Goal: Transaction & Acquisition: Purchase product/service

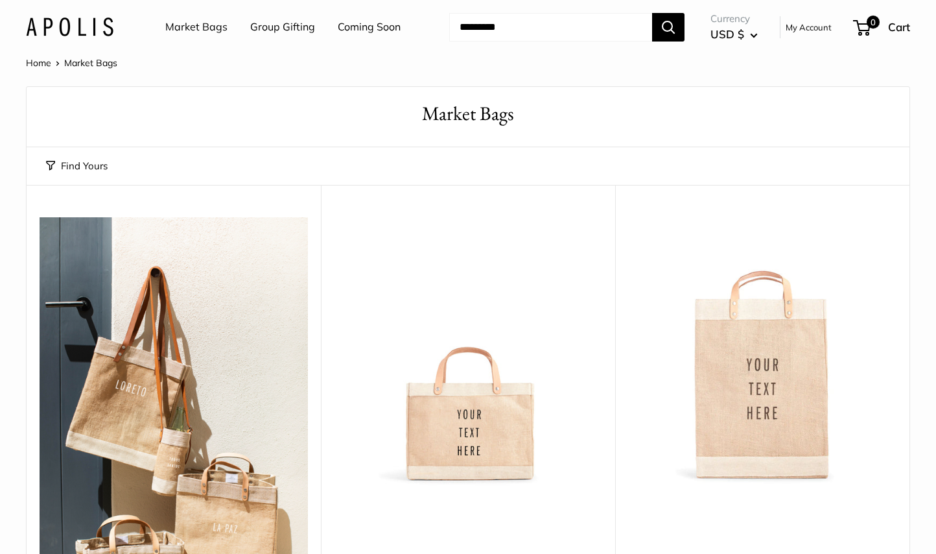
scroll to position [194, 0]
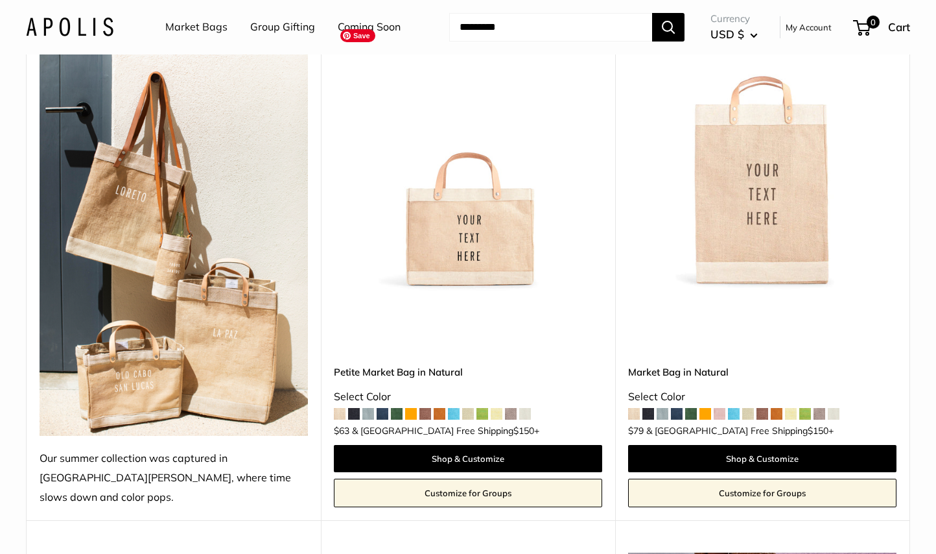
click at [714, 364] on link "Market Bag in Natural" at bounding box center [762, 371] width 268 height 15
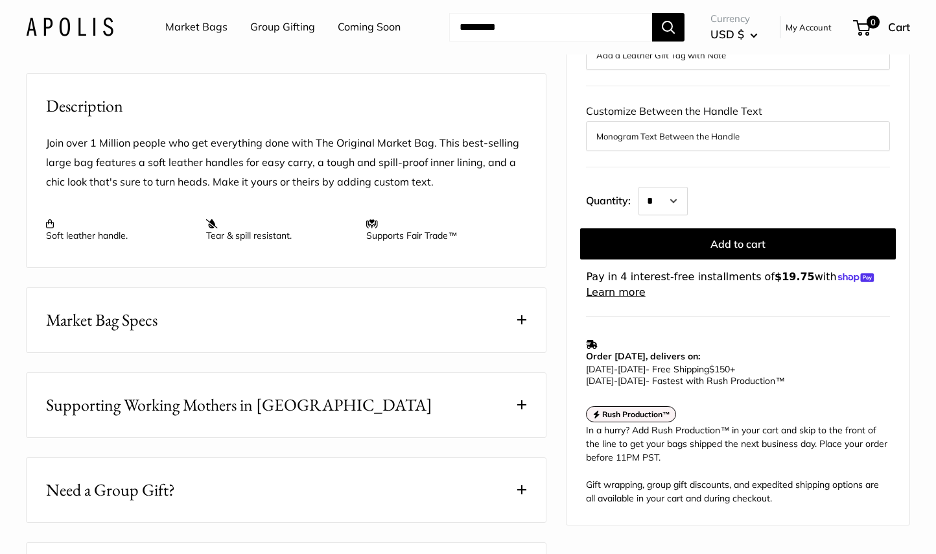
scroll to position [454, 0]
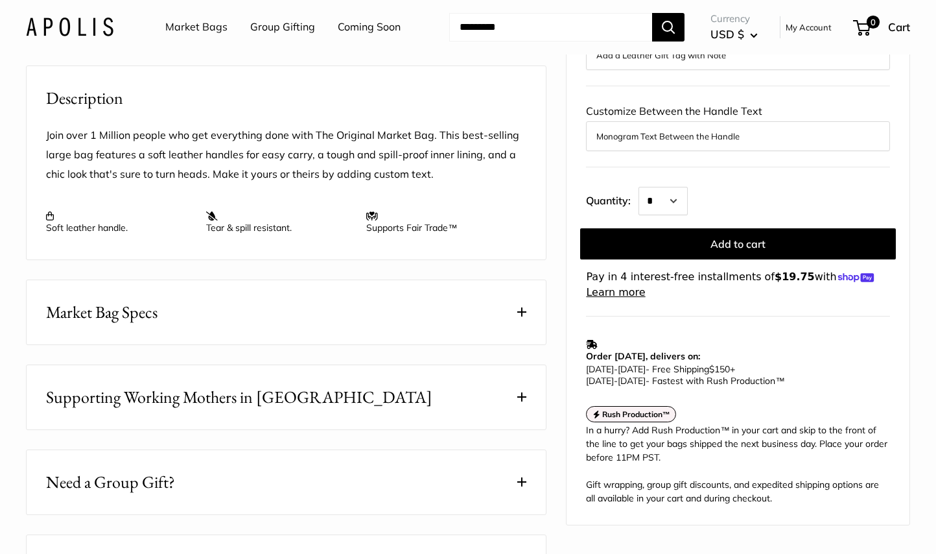
click at [511, 316] on button "Market Bag Specs" at bounding box center [286, 312] width 519 height 64
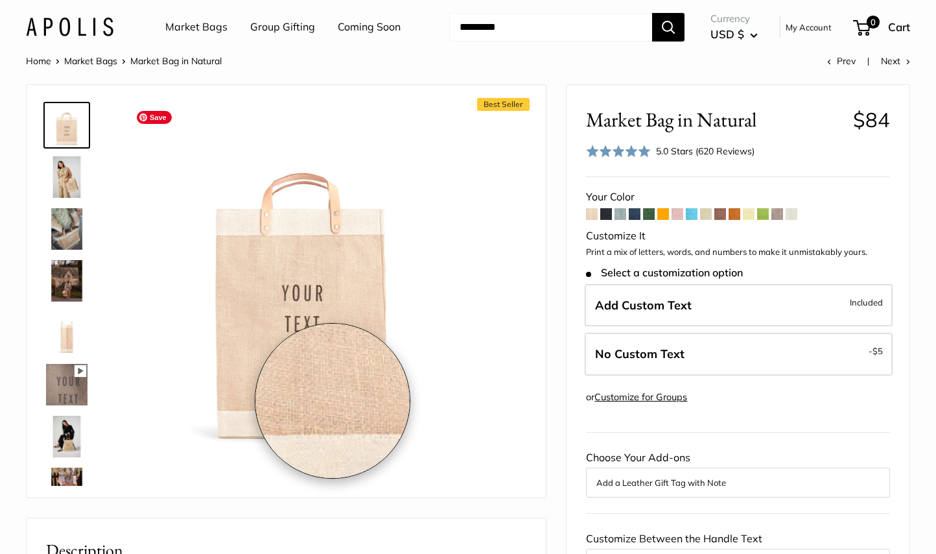
scroll to position [0, 0]
